Goal: Share content: Share content

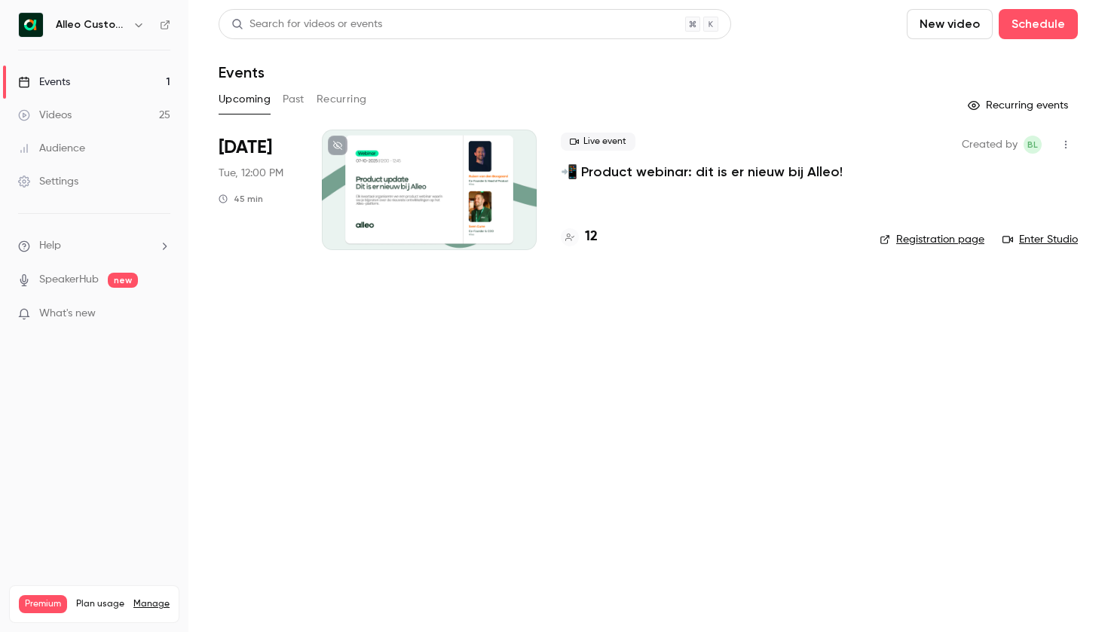
click at [116, 34] on div "Alleo Customer Success" at bounding box center [94, 25] width 152 height 26
click at [113, 31] on h6 "Alleo Customer Success" at bounding box center [91, 24] width 71 height 15
click at [141, 20] on icon "button" at bounding box center [139, 25] width 12 height 12
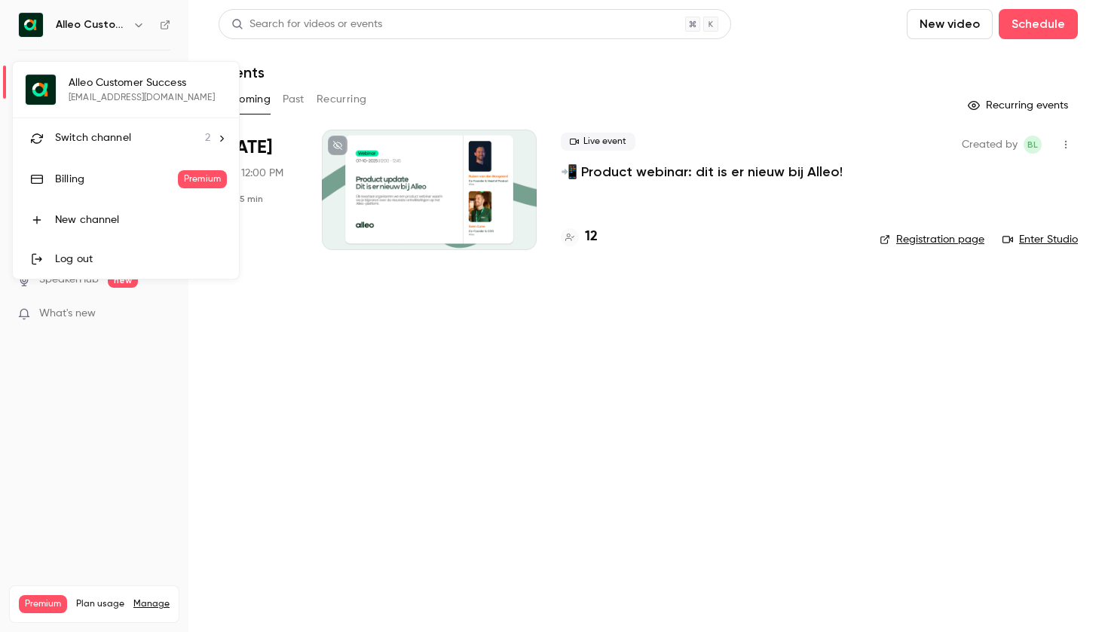
click at [102, 134] on span "Switch channel" at bounding box center [93, 138] width 76 height 16
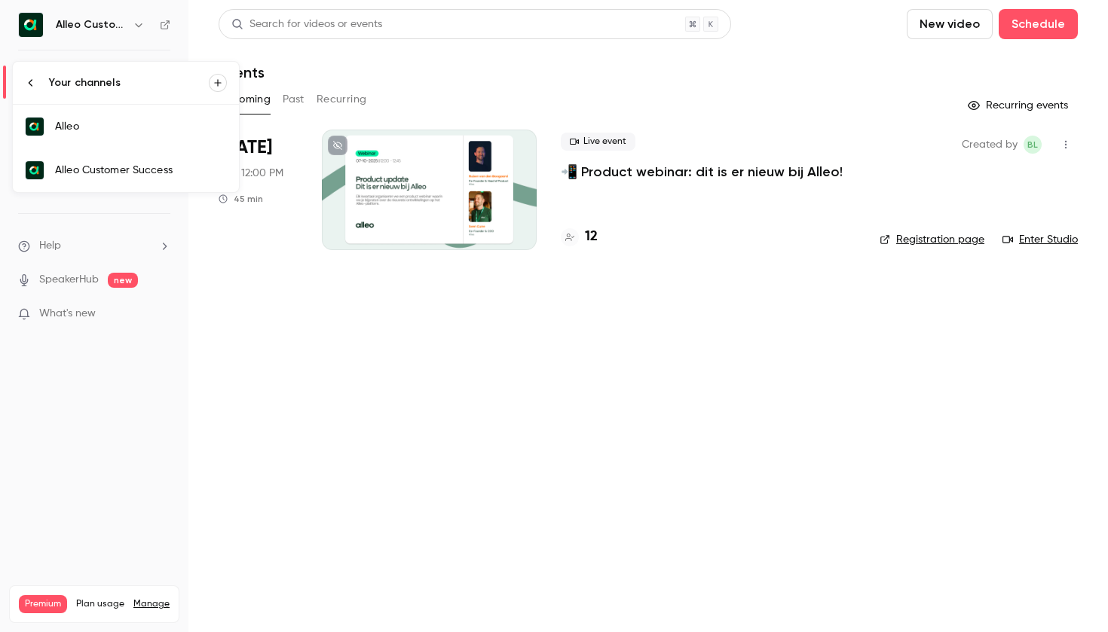
click at [96, 136] on link "Alleo" at bounding box center [126, 127] width 226 height 44
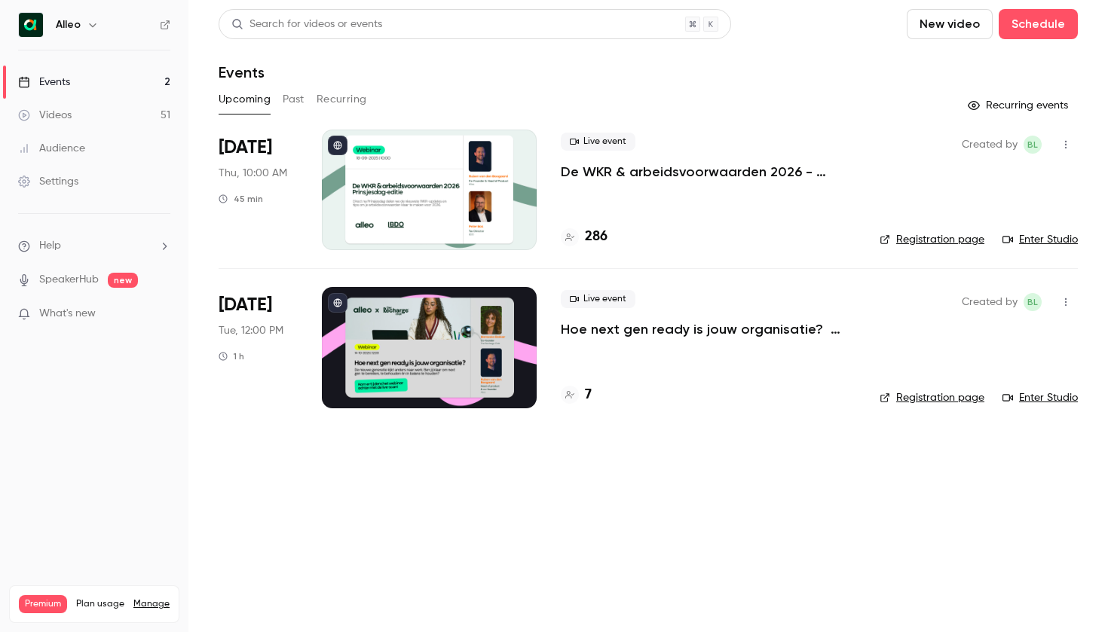
click at [410, 197] on div at bounding box center [429, 190] width 215 height 121
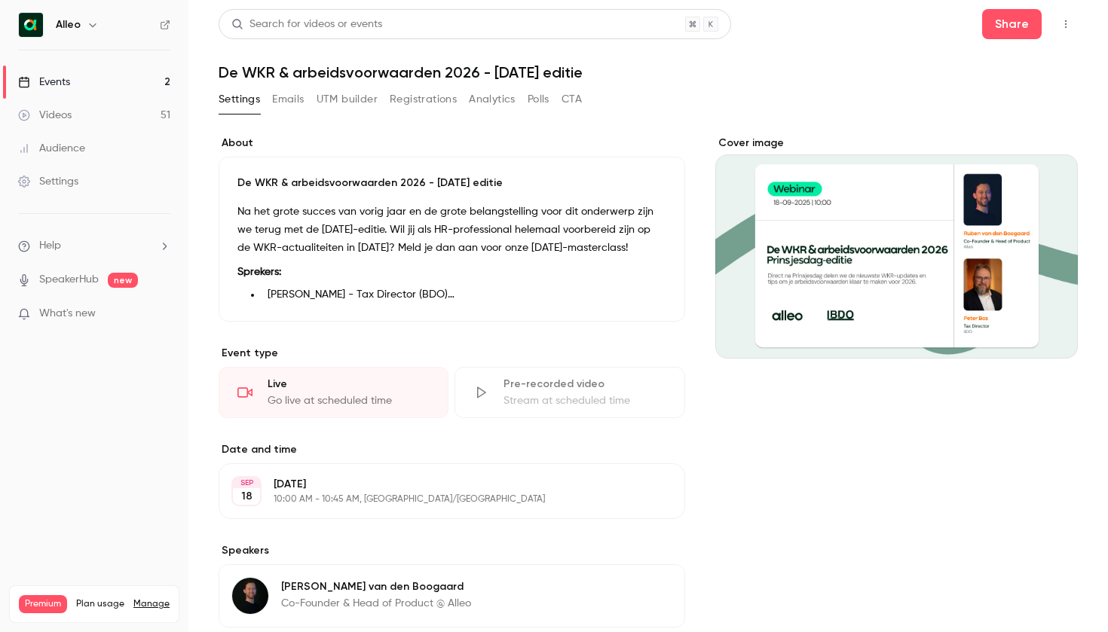
drag, startPoint x: 487, startPoint y: 436, endPoint x: 237, endPoint y: 179, distance: 358.1
click at [237, 179] on div "De WKR & arbeidsvoorwaarden 2026 - [DATE] editie Na het grote succes van vorig …" at bounding box center [452, 239] width 466 height 165
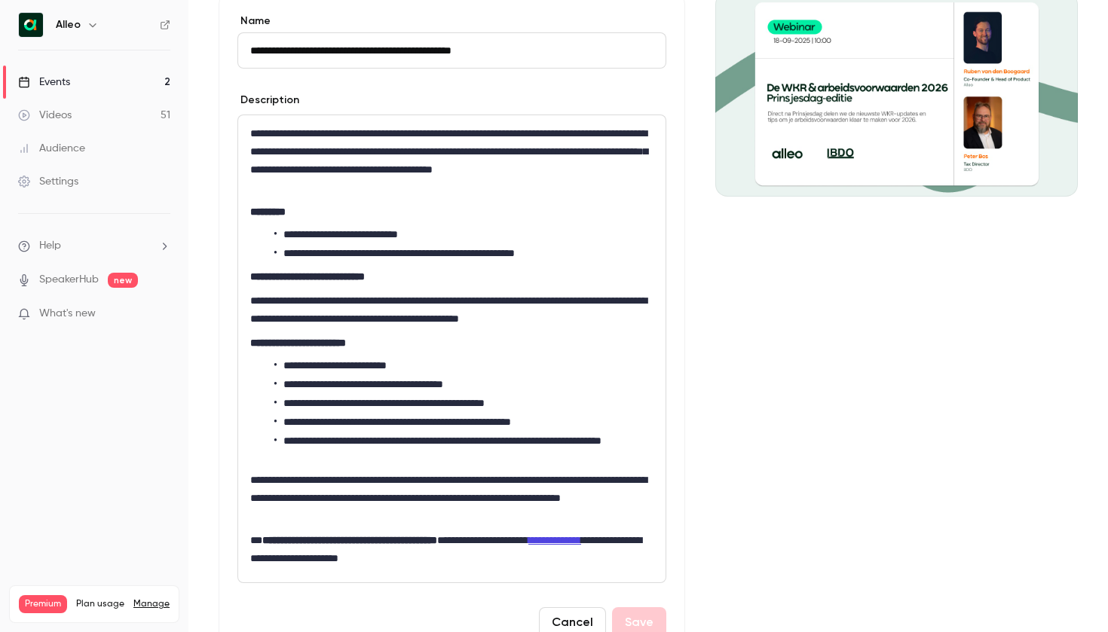
scroll to position [176, 0]
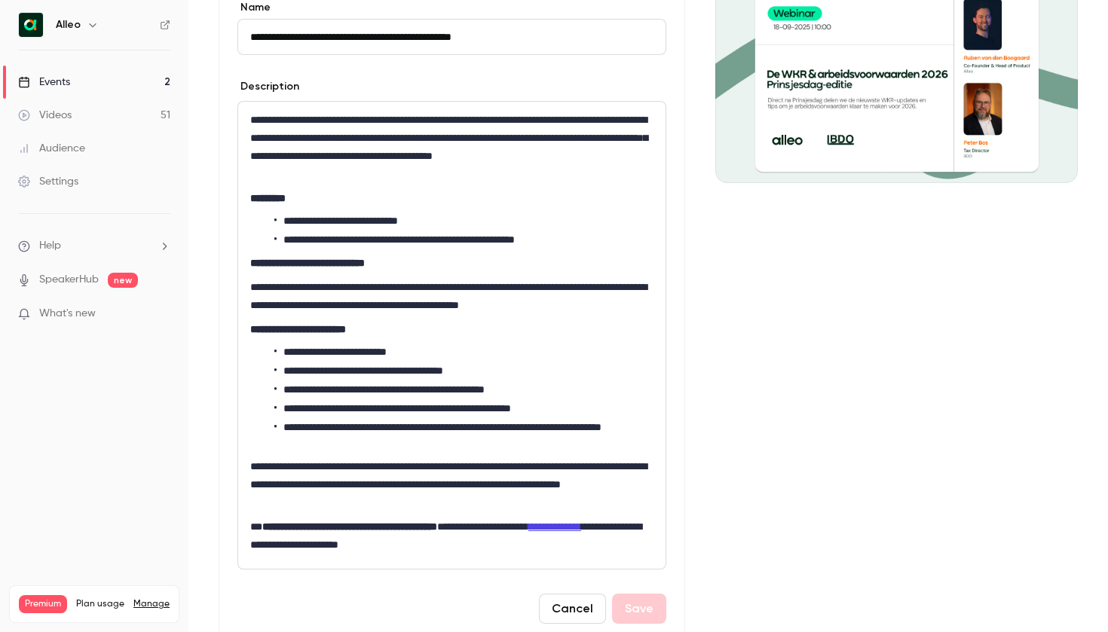
click at [399, 437] on li "**********" at bounding box center [463, 436] width 379 height 32
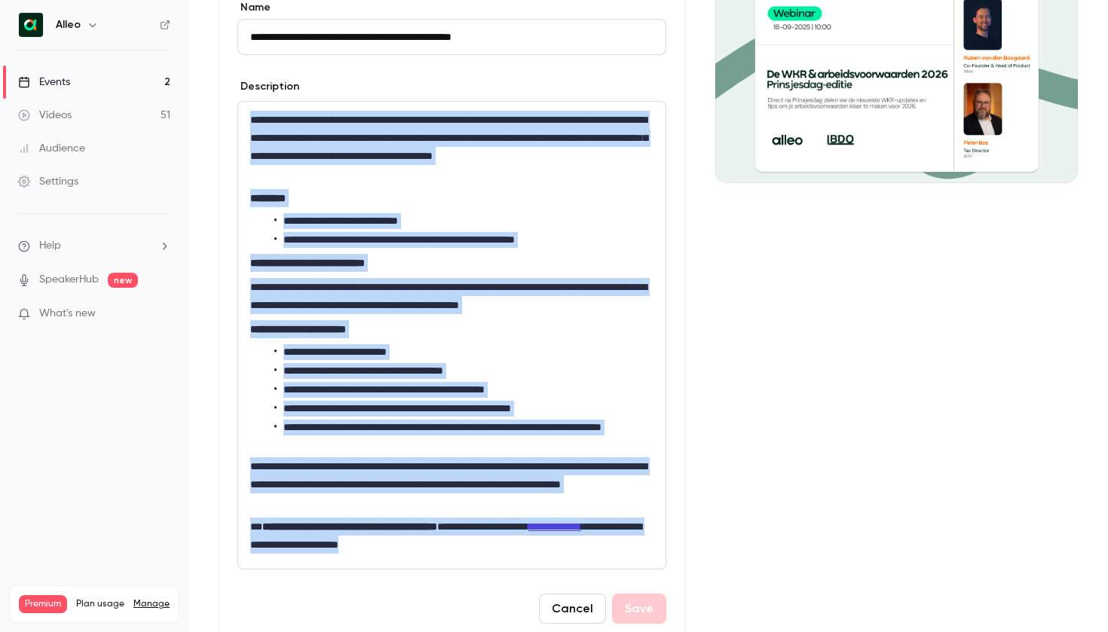
drag, startPoint x: 512, startPoint y: 543, endPoint x: 246, endPoint y: 112, distance: 506.5
click at [246, 112] on div "**********" at bounding box center [451, 335] width 427 height 467
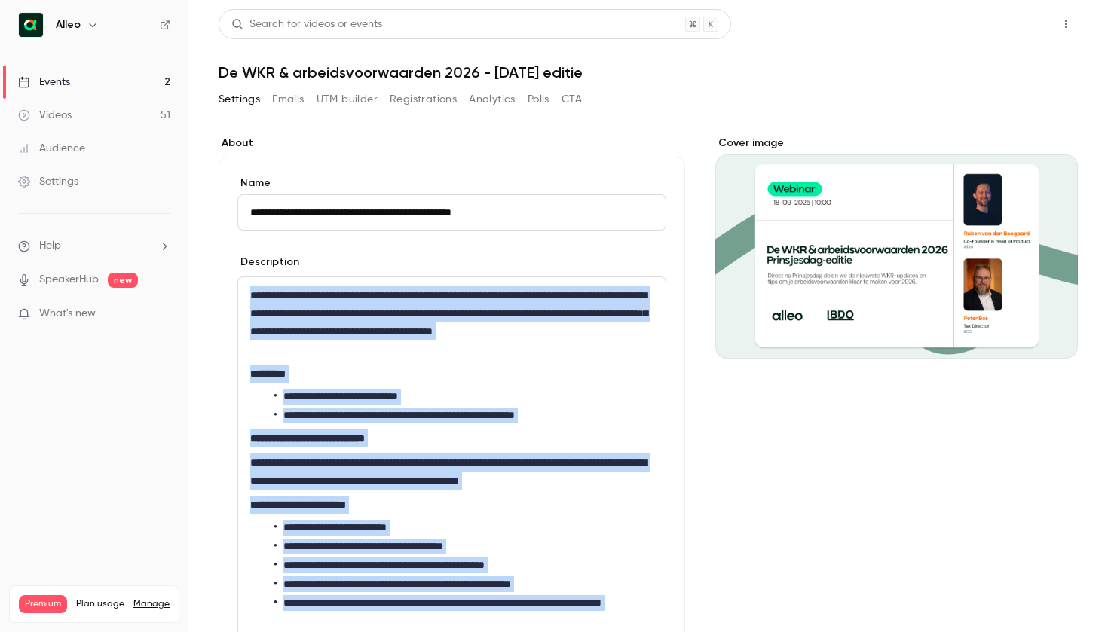
scroll to position [0, 0]
click at [1004, 25] on button "Share" at bounding box center [1012, 24] width 60 height 30
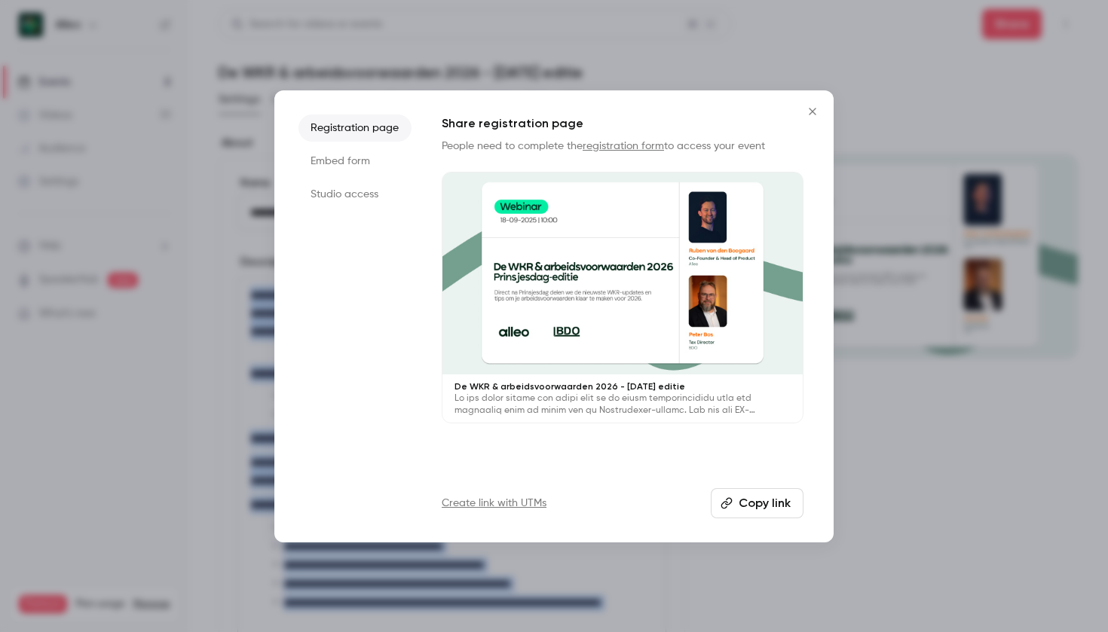
click at [735, 501] on button "Copy link" at bounding box center [757, 503] width 93 height 30
click at [817, 113] on icon "Close" at bounding box center [812, 111] width 18 height 12
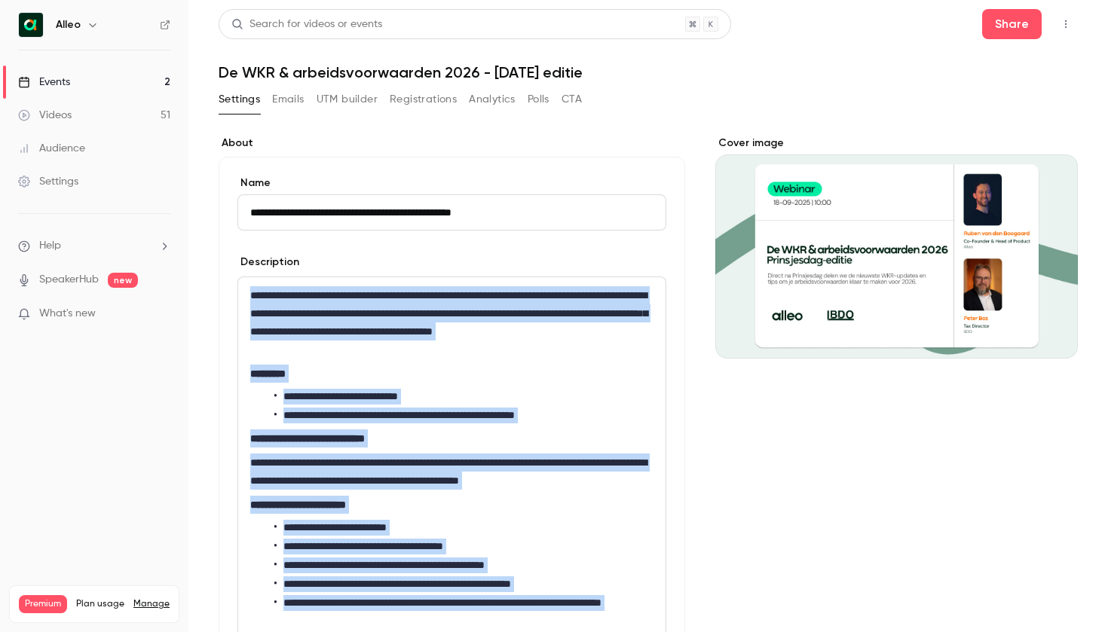
click at [534, 362] on div "**********" at bounding box center [451, 510] width 427 height 467
